Goal: Transaction & Acquisition: Purchase product/service

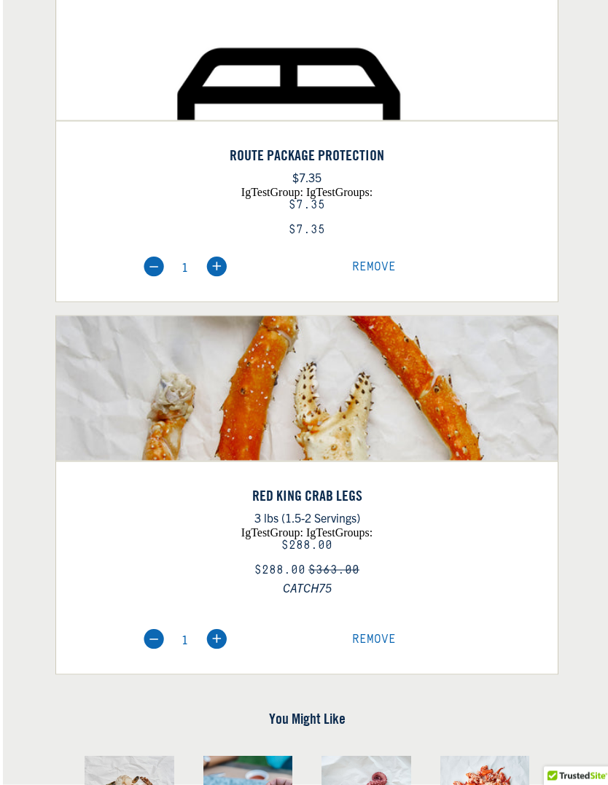
scroll to position [374, 0]
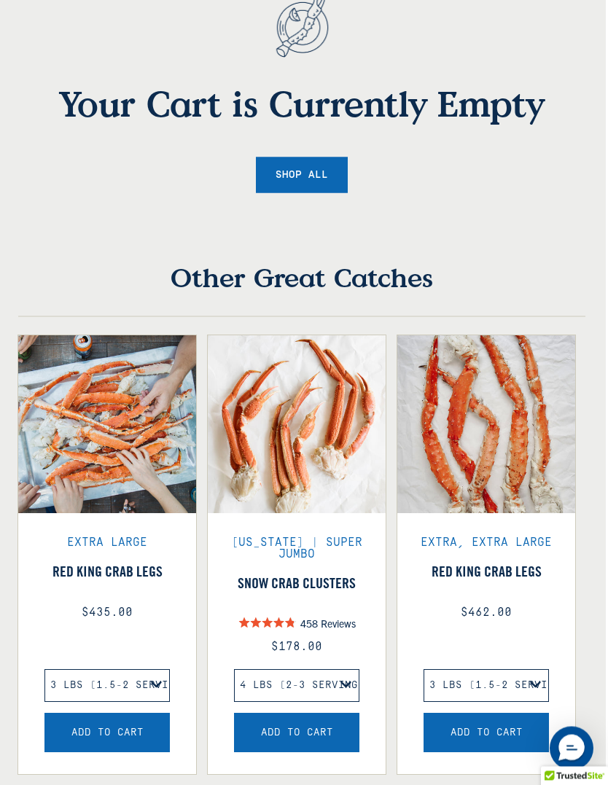
scroll to position [235, 2]
